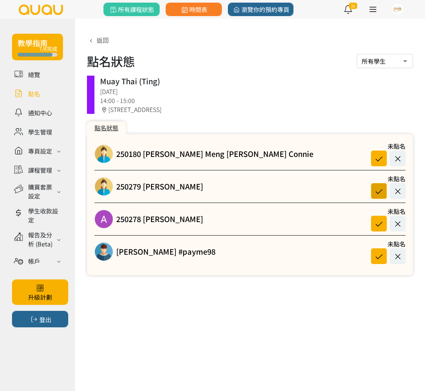
click at [375, 193] on icon at bounding box center [378, 191] width 14 height 10
click at [101, 41] on span "返回" at bounding box center [103, 40] width 12 height 9
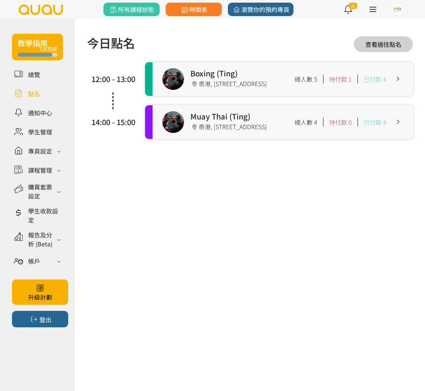
click at [200, 89] on link at bounding box center [282, 79] width 260 height 34
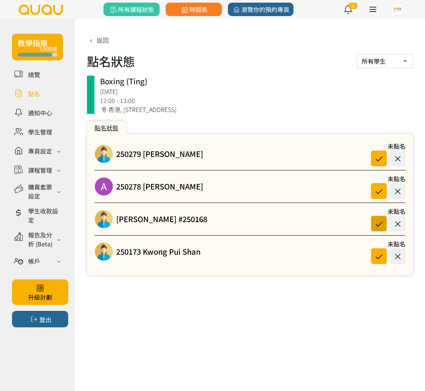
click at [380, 222] on icon at bounding box center [378, 224] width 14 height 10
click at [379, 159] on icon at bounding box center [378, 158] width 14 height 10
click at [97, 38] on span "返回" at bounding box center [103, 40] width 12 height 9
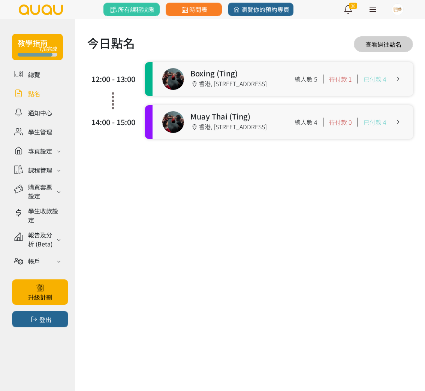
click at [248, 117] on link at bounding box center [282, 122] width 260 height 34
click at [251, 121] on link at bounding box center [282, 122] width 260 height 34
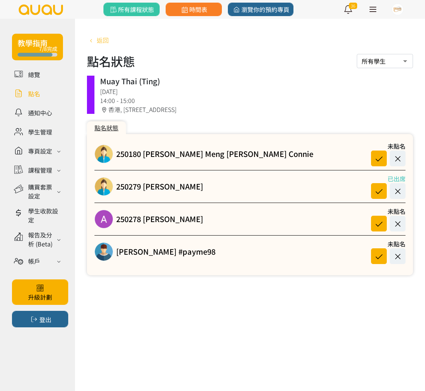
click at [100, 40] on span "返回" at bounding box center [103, 40] width 12 height 9
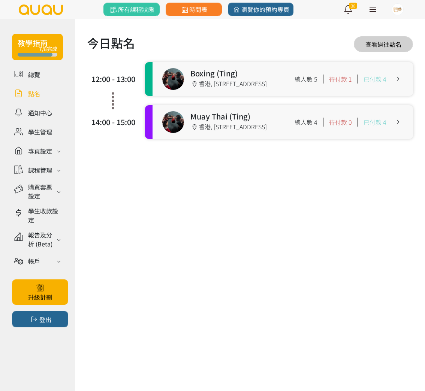
click at [291, 72] on link at bounding box center [282, 79] width 260 height 34
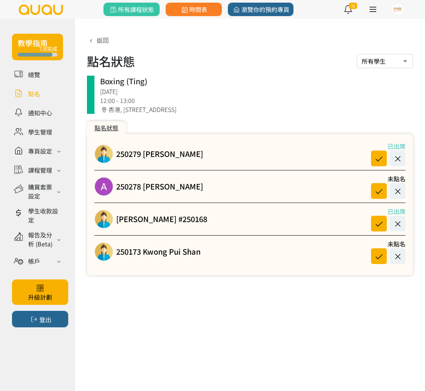
click at [91, 58] on h1 "點名狀態" at bounding box center [111, 61] width 48 height 18
click at [103, 43] on span "返回" at bounding box center [103, 40] width 12 height 9
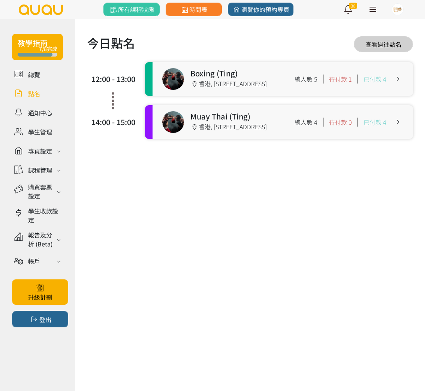
click at [228, 86] on link at bounding box center [282, 79] width 260 height 34
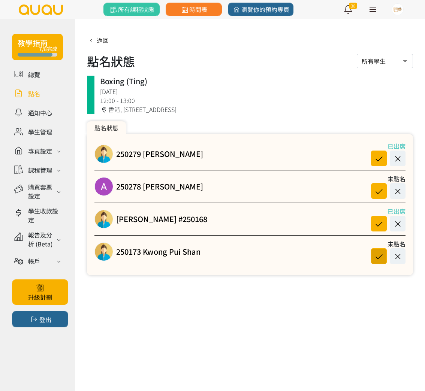
click at [375, 257] on icon at bounding box center [378, 256] width 14 height 10
click at [378, 192] on icon at bounding box center [378, 191] width 14 height 10
drag, startPoint x: 103, startPoint y: 40, endPoint x: 191, endPoint y: 79, distance: 96.9
click at [103, 40] on span "返回" at bounding box center [103, 40] width 12 height 9
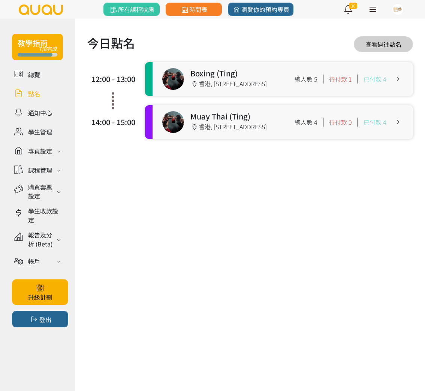
click at [234, 135] on link at bounding box center [282, 122] width 260 height 34
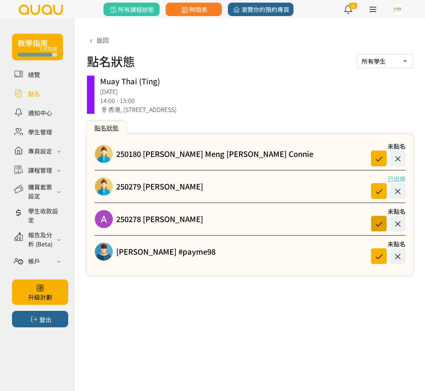
click at [379, 223] on icon at bounding box center [378, 224] width 14 height 10
click at [106, 41] on span "返回" at bounding box center [103, 40] width 12 height 9
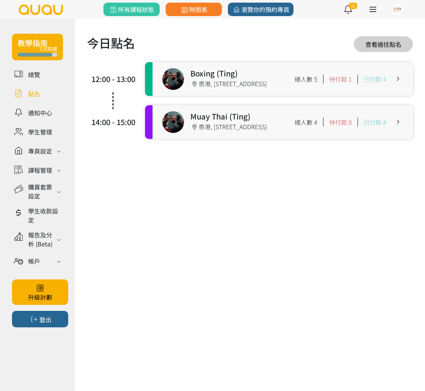
click at [243, 83] on link at bounding box center [282, 79] width 260 height 34
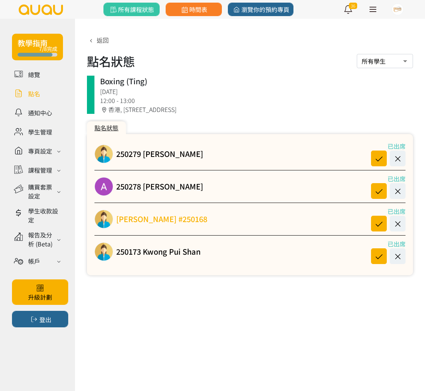
drag, startPoint x: 153, startPoint y: 230, endPoint x: 152, endPoint y: 223, distance: 6.6
click at [152, 229] on div "Gladys Lee #250168 已出席" at bounding box center [249, 219] width 311 height 25
click at [152, 222] on link "Gladys Lee #250168" at bounding box center [161, 218] width 91 height 11
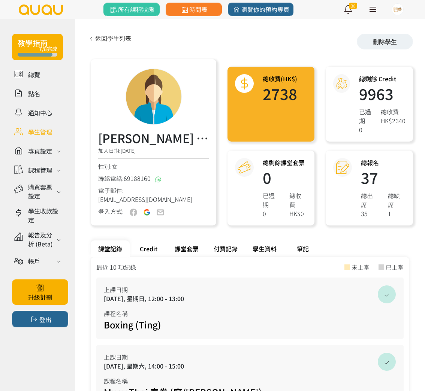
click at [141, 247] on div "Credit" at bounding box center [148, 248] width 37 height 16
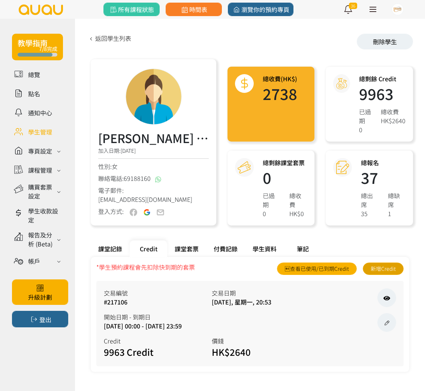
click at [387, 270] on link "新增Credit" at bounding box center [382, 268] width 41 height 12
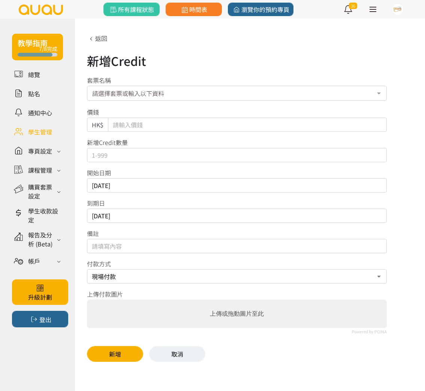
click at [226, 93] on div "請選擇套票或輸入以下資料" at bounding box center [236, 93] width 299 height 15
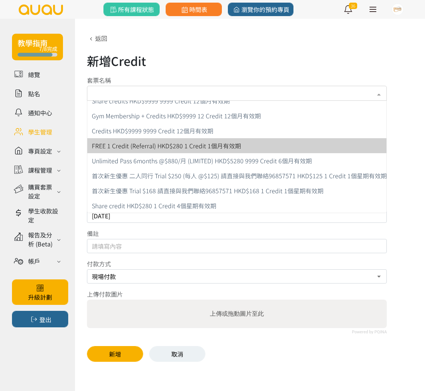
scroll to position [278, 0]
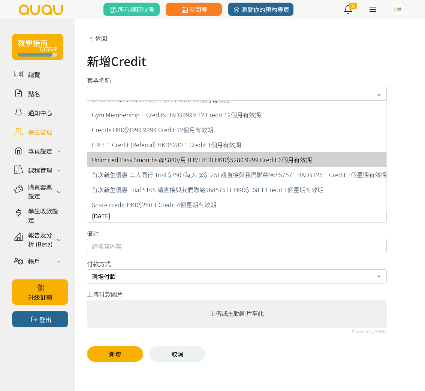
click at [235, 161] on span "Unlimited Pass 6months @$880/月 (LIMITED) HKD$5280 9999 Credit 6個月有效期" at bounding box center [202, 159] width 220 height 9
type input "5280"
type input "9999"
type input "2025-08-10"
type input "2026-02-10"
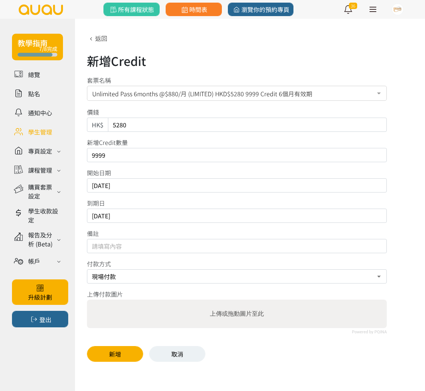
click at [130, 127] on input "5280" at bounding box center [247, 125] width 279 height 14
drag, startPoint x: 133, startPoint y: 126, endPoint x: 90, endPoint y: 127, distance: 43.1
click at [92, 127] on div "HK$ 5280" at bounding box center [236, 125] width 299 height 14
click at [133, 91] on span "Unlimited Pass 6months @$880/月 (LIMITED) HKD$5280 9999 Credit 6個月有效期" at bounding box center [236, 92] width 289 height 9
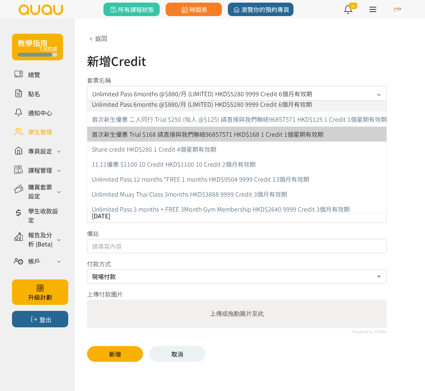
scroll to position [337, 0]
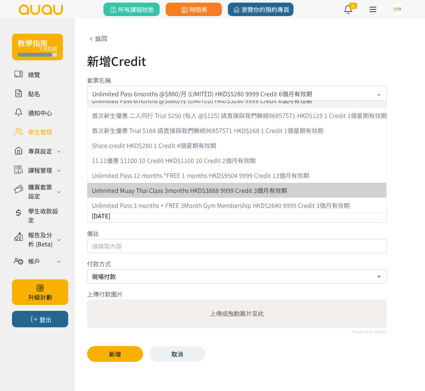
click at [146, 185] on span "Unlimited Muay Thai Class 3months HKD$3888 9999 Credit 3個月有效期" at bounding box center [239, 190] width 304 height 15
type input "3888"
type input "2025-11-10"
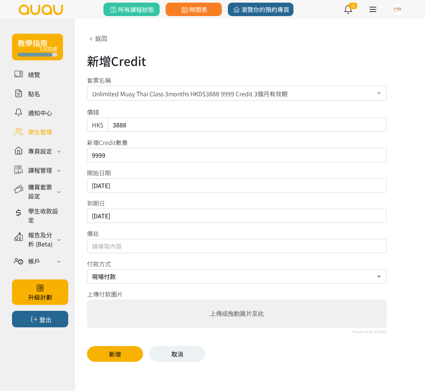
click at [144, 130] on input "3888" at bounding box center [247, 125] width 279 height 14
drag, startPoint x: 147, startPoint y: 128, endPoint x: 88, endPoint y: 127, distance: 59.2
click at [88, 126] on div "HK$ 3888" at bounding box center [236, 125] width 299 height 14
type input "2640"
click at [133, 159] on input "9999" at bounding box center [236, 155] width 299 height 14
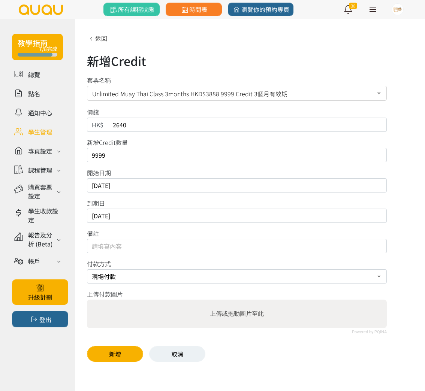
drag, startPoint x: 134, startPoint y: 156, endPoint x: 114, endPoint y: 157, distance: 20.2
click at [114, 157] on input "9999" at bounding box center [236, 155] width 299 height 14
click at [117, 359] on button "新增" at bounding box center [115, 354] width 56 height 16
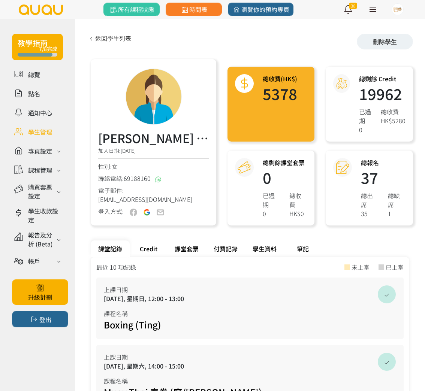
click at [148, 244] on div "Credit" at bounding box center [148, 248] width 37 height 16
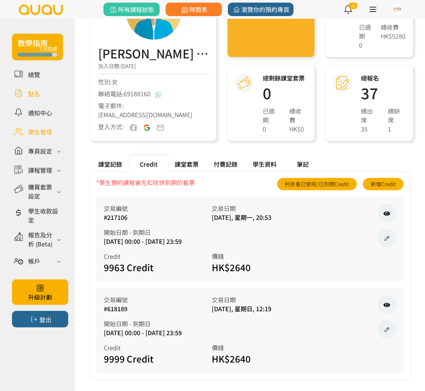
scroll to position [86, 0]
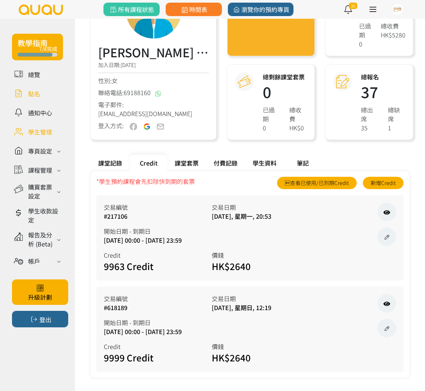
click at [33, 90] on link at bounding box center [37, 93] width 51 height 13
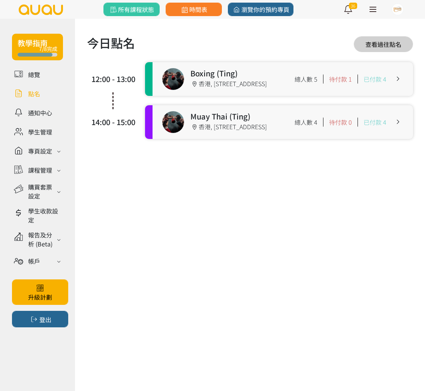
click at [209, 72] on link at bounding box center [282, 79] width 260 height 34
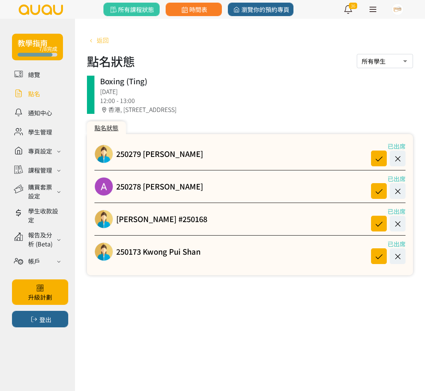
click at [102, 43] on span "返回" at bounding box center [103, 40] width 12 height 9
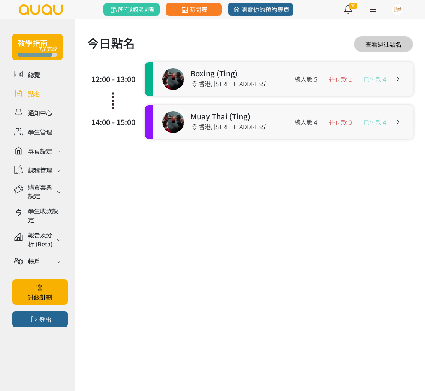
click at [319, 128] on link at bounding box center [282, 122] width 260 height 34
